Goal: Find contact information: Find contact information

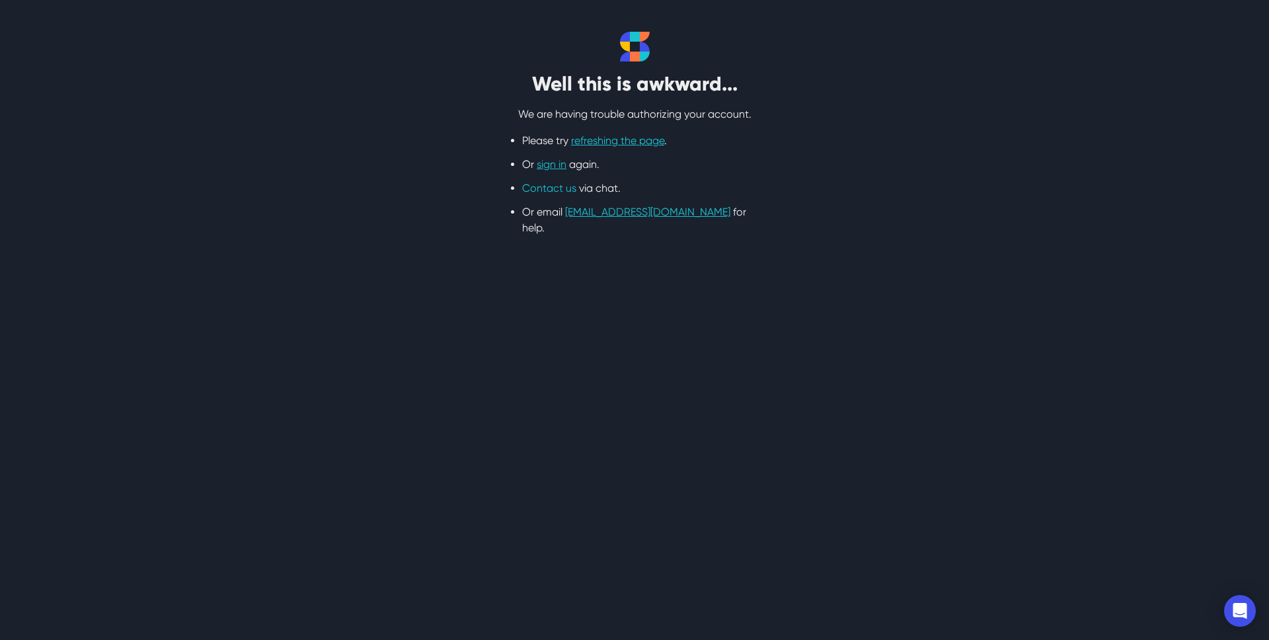
click at [555, 189] on link "Contact us" at bounding box center [549, 188] width 54 height 13
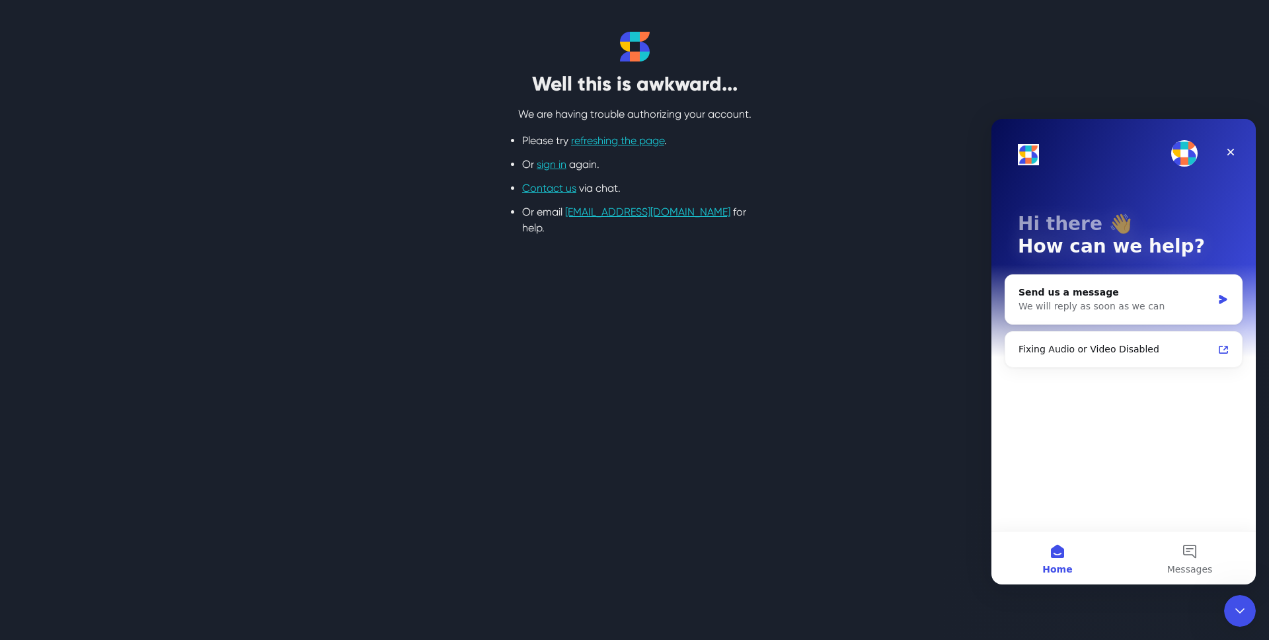
click at [942, 108] on div "Well this is awkward... We are having trouble authorizing your account. Please …" at bounding box center [634, 134] width 846 height 204
click at [1231, 148] on icon "Close" at bounding box center [1230, 152] width 11 height 11
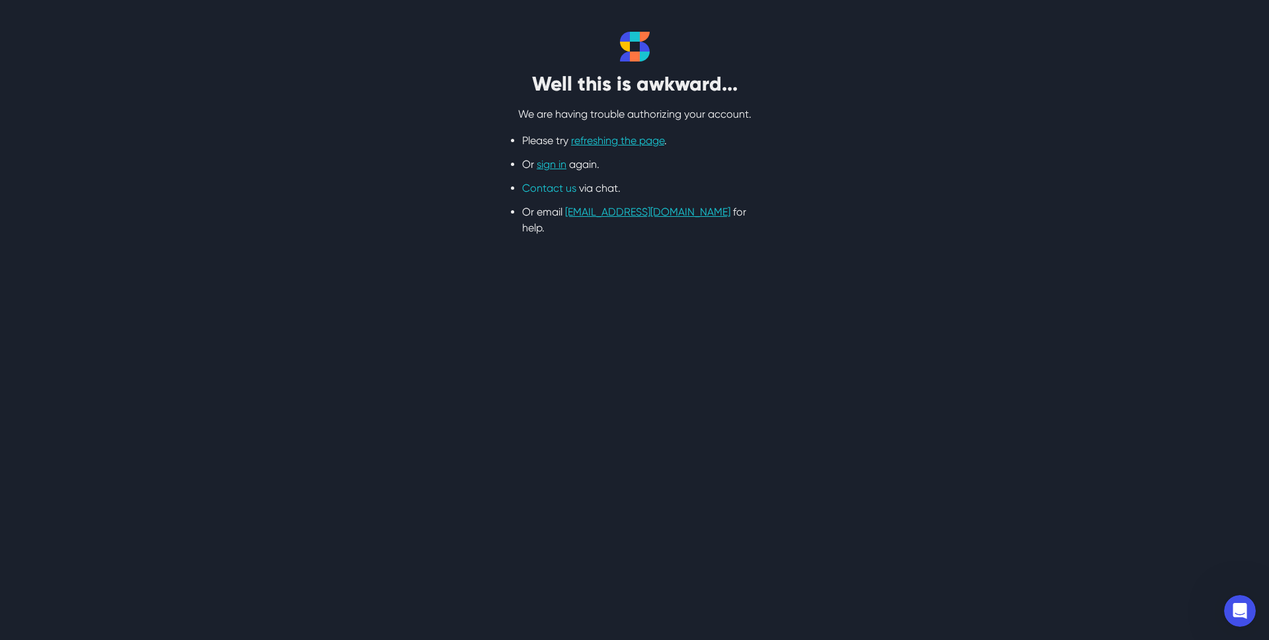
click at [561, 190] on link "Contact us" at bounding box center [549, 188] width 54 height 13
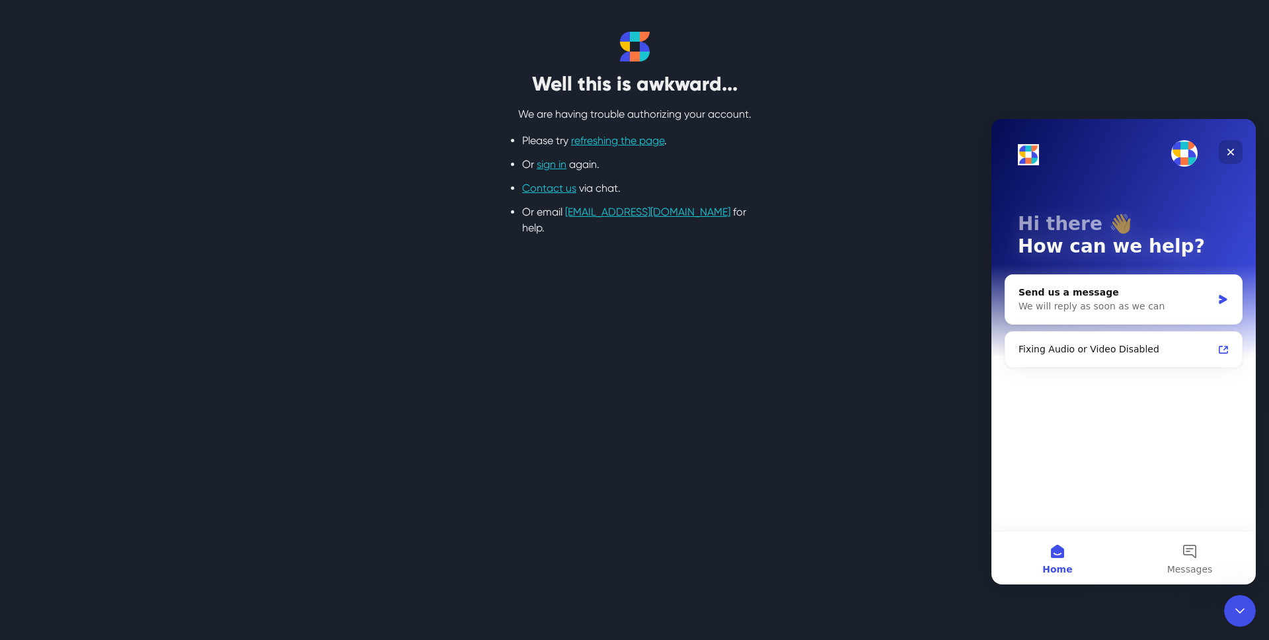
click at [1227, 159] on div "Close" at bounding box center [1231, 152] width 24 height 24
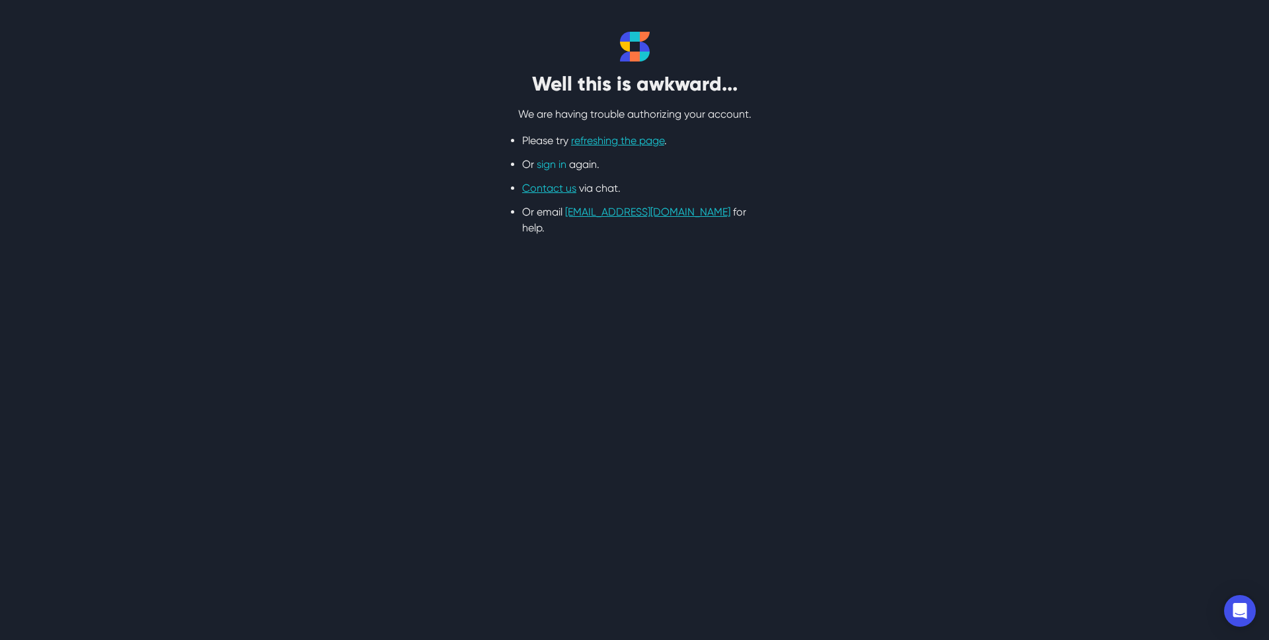
click at [560, 163] on link "sign in" at bounding box center [552, 164] width 30 height 13
